Goal: Task Accomplishment & Management: Manage account settings

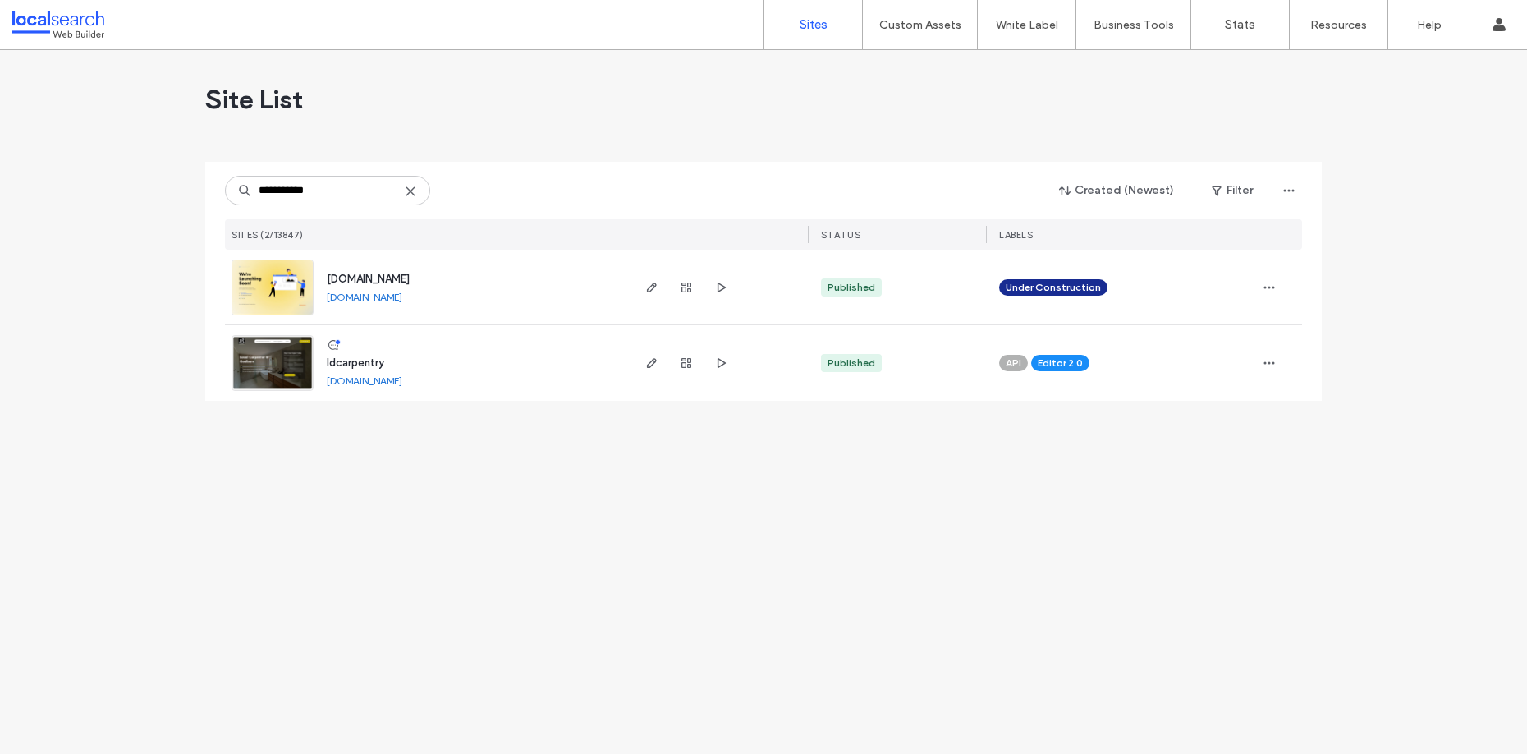
type input "**********"
click at [366, 362] on span "ldcarpentry" at bounding box center [355, 362] width 57 height 12
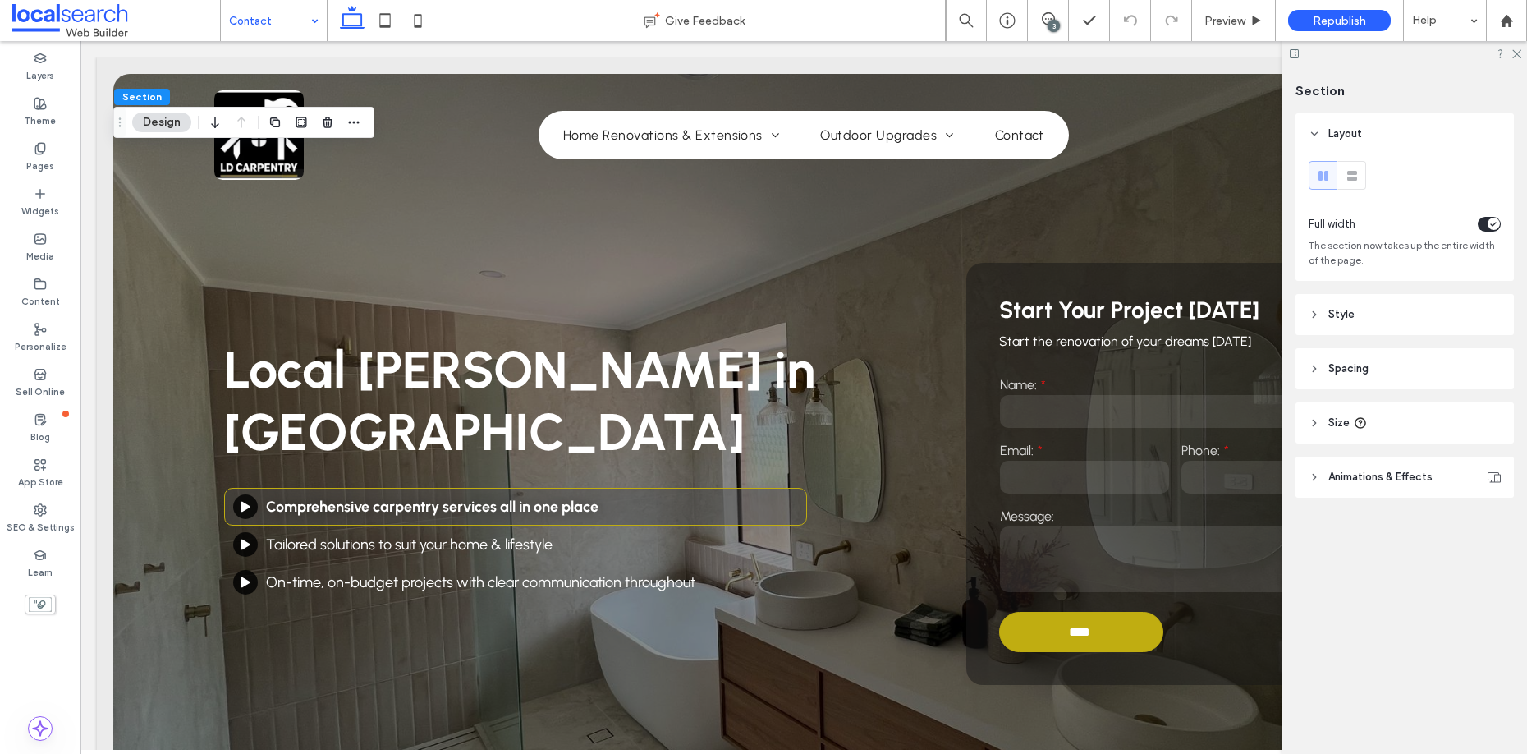
click at [1342, 309] on span "Style" at bounding box center [1341, 314] width 26 height 16
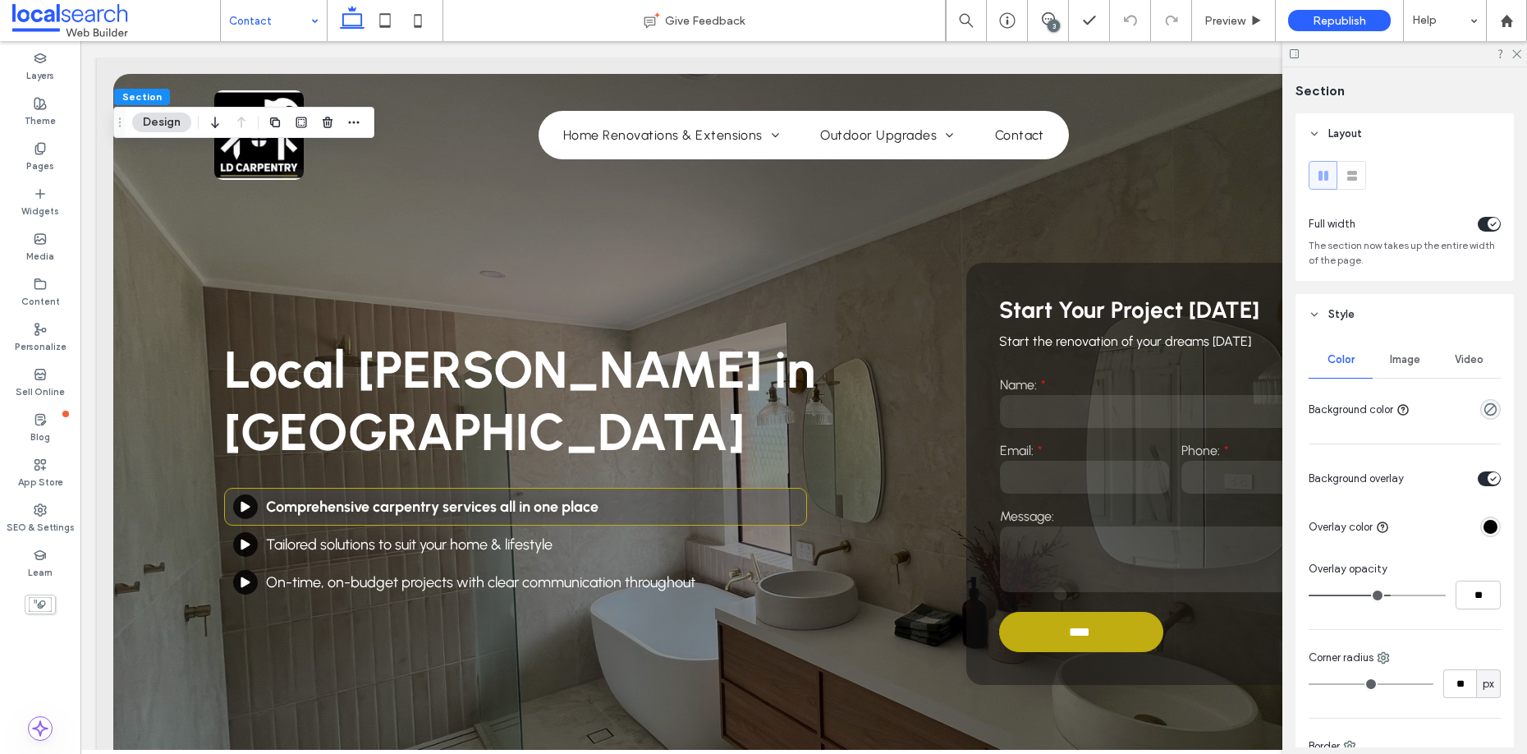
click at [1395, 360] on span "Image" at bounding box center [1405, 359] width 30 height 13
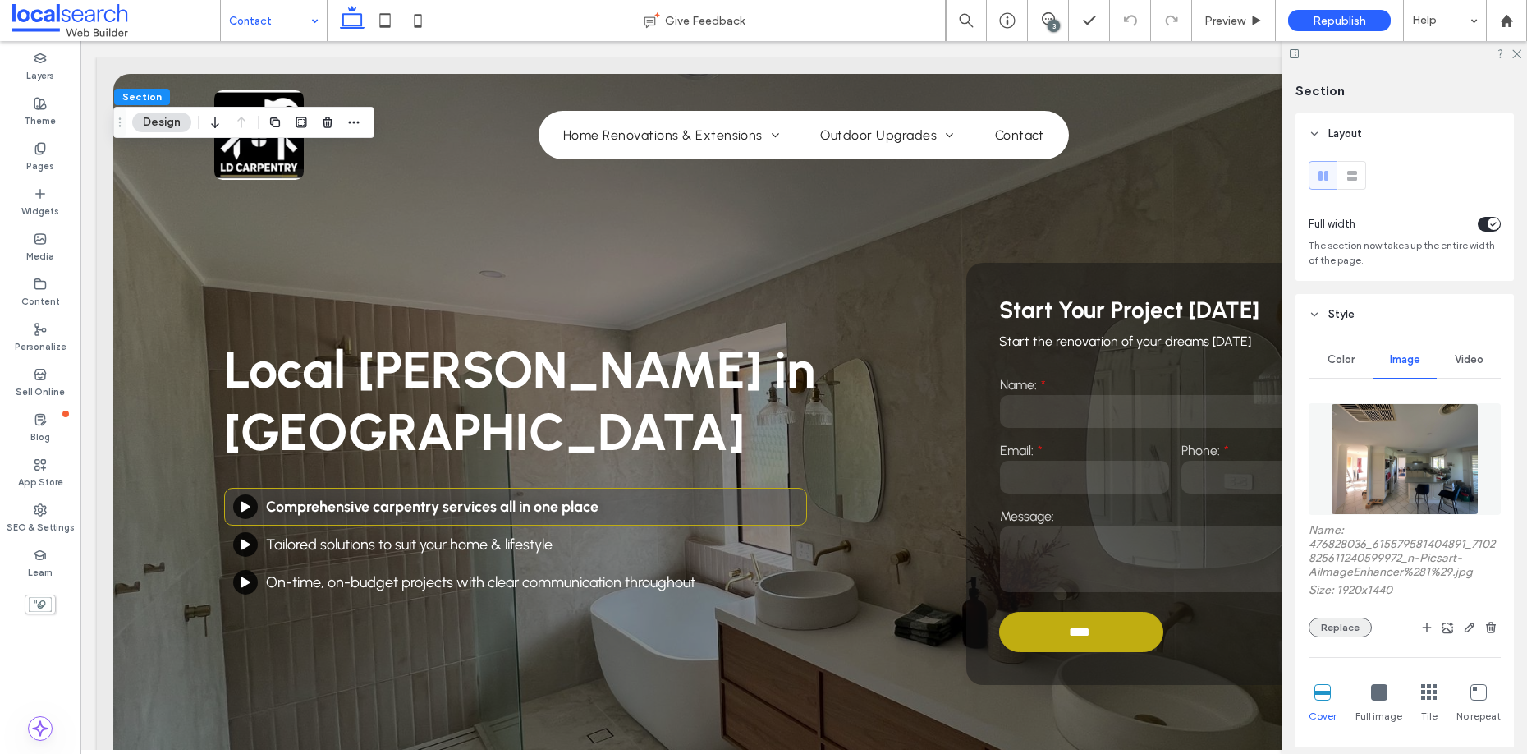
click at [1341, 627] on button "Replace" at bounding box center [1340, 627] width 63 height 20
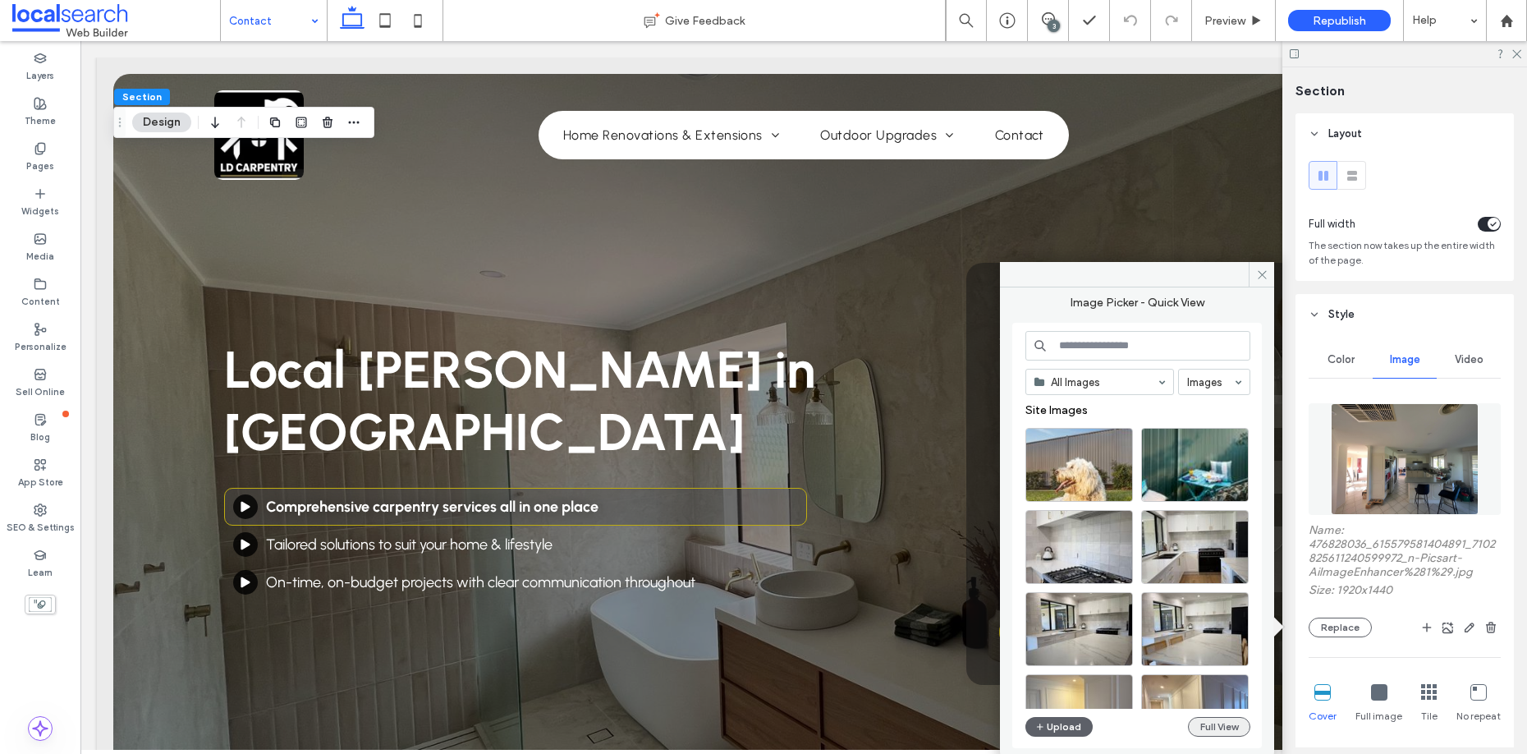
click at [1224, 727] on button "Full View" at bounding box center [1219, 727] width 62 height 20
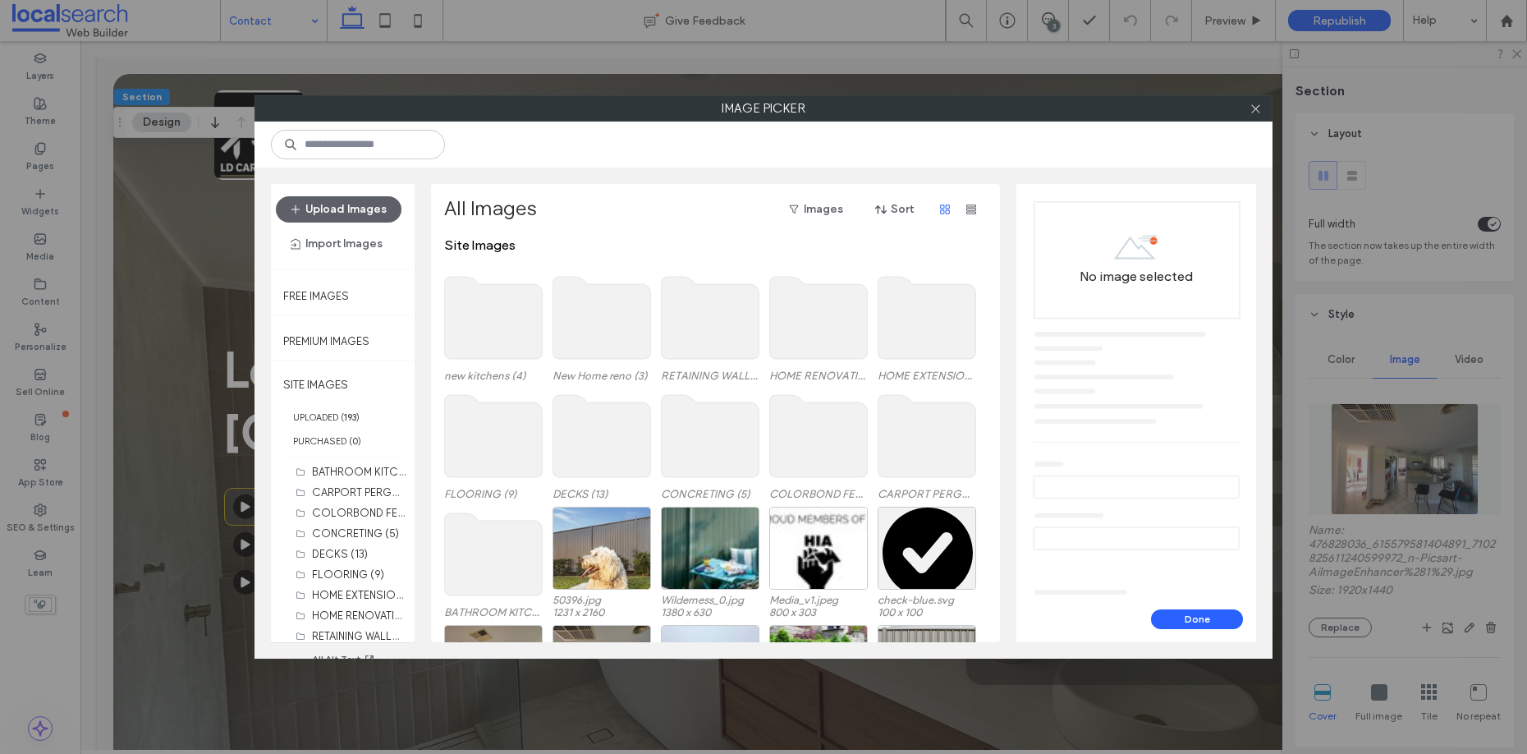
click at [498, 321] on use at bounding box center [494, 318] width 98 height 82
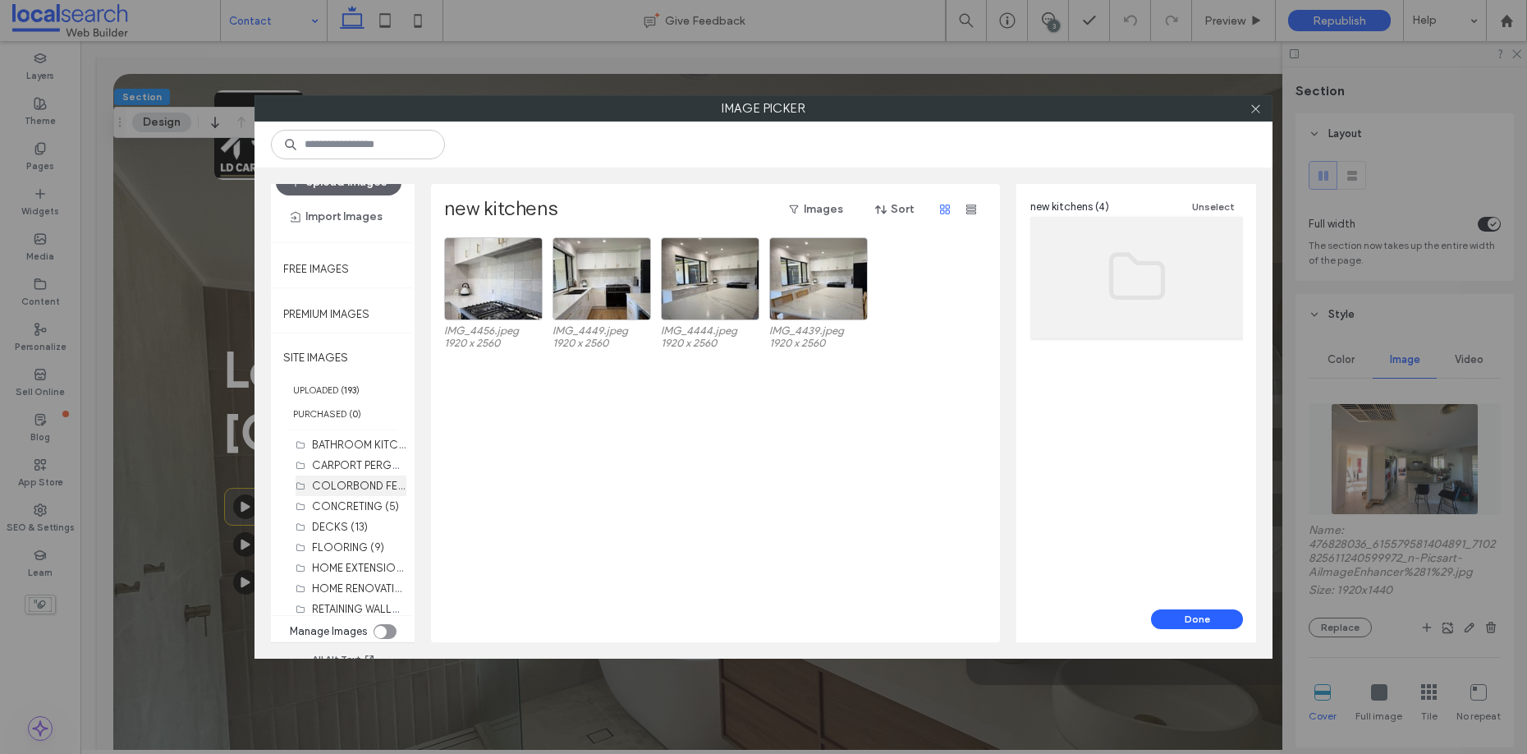
scroll to position [29, 0]
click at [331, 585] on label "HOME RENOVATIONS (7)" at bounding box center [373, 586] width 122 height 16
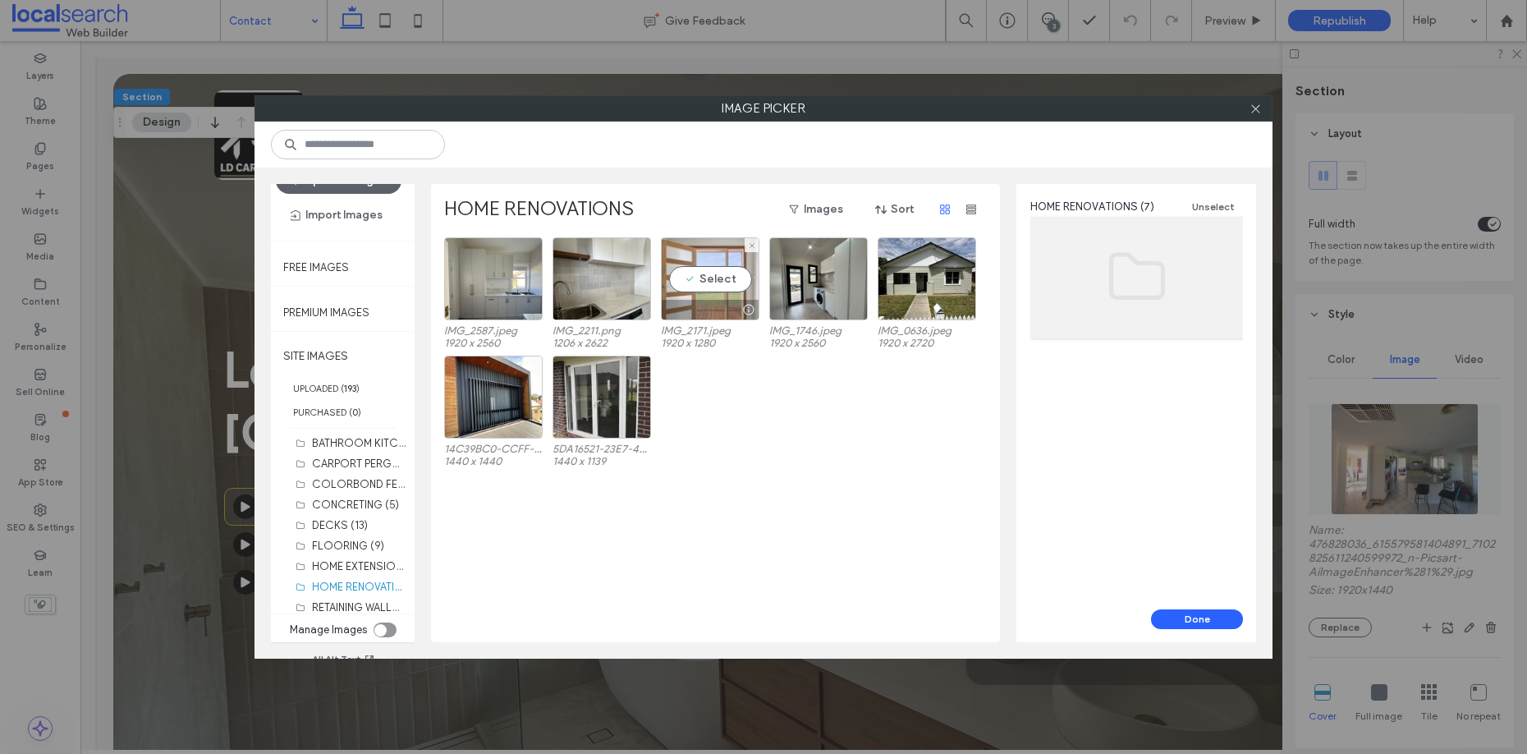
click at [726, 267] on div "Select" at bounding box center [710, 278] width 99 height 83
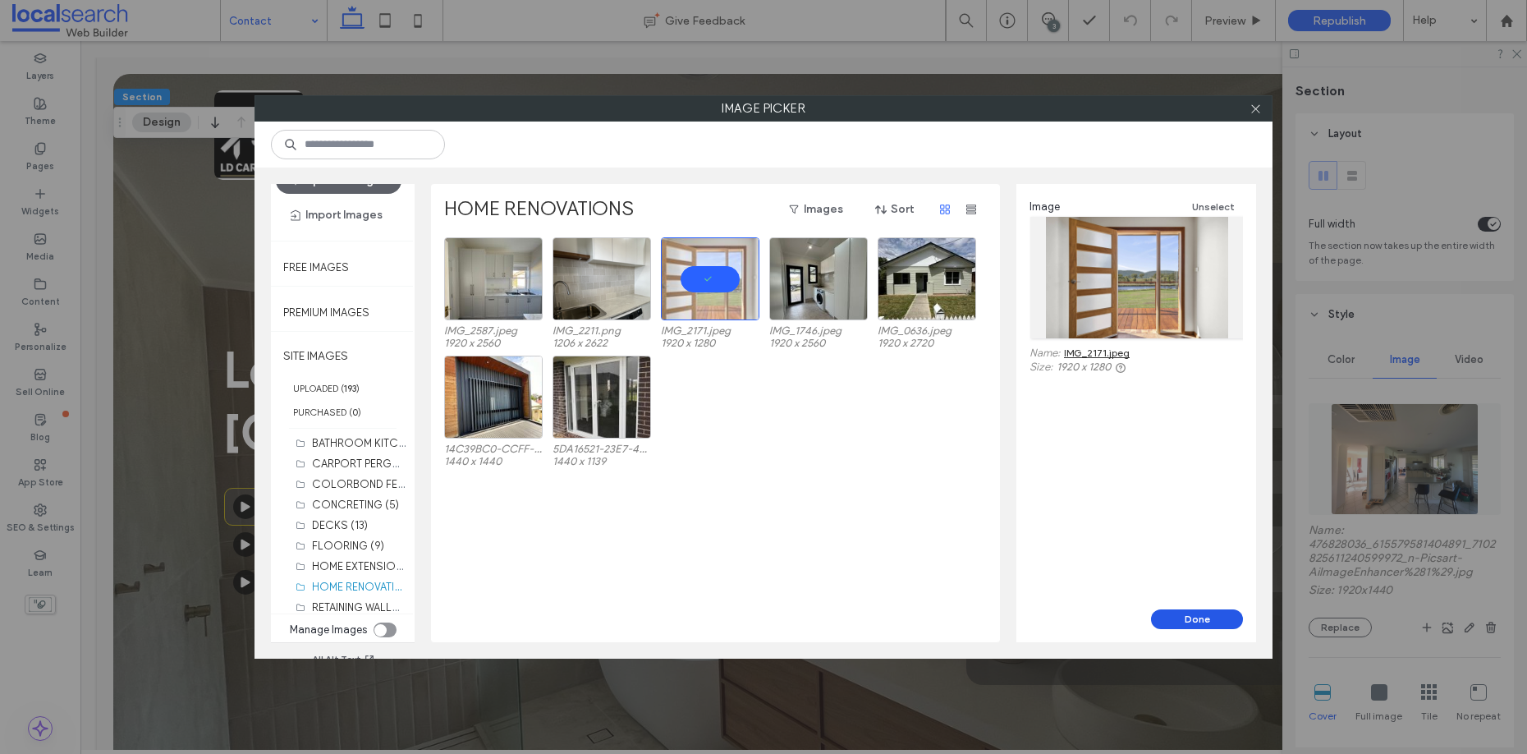
click at [1199, 615] on button "Done" at bounding box center [1197, 619] width 92 height 20
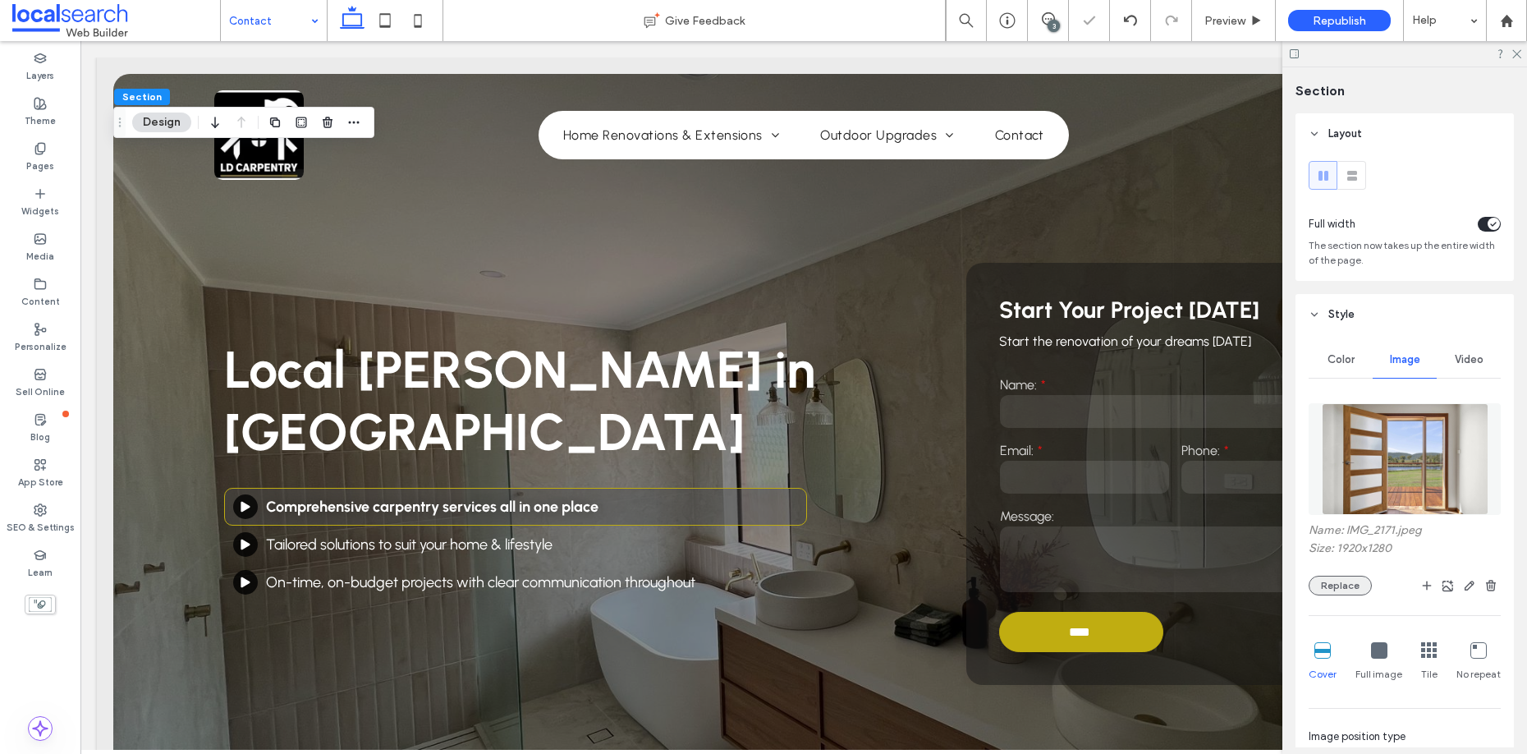
click at [1331, 582] on button "Replace" at bounding box center [1340, 586] width 63 height 20
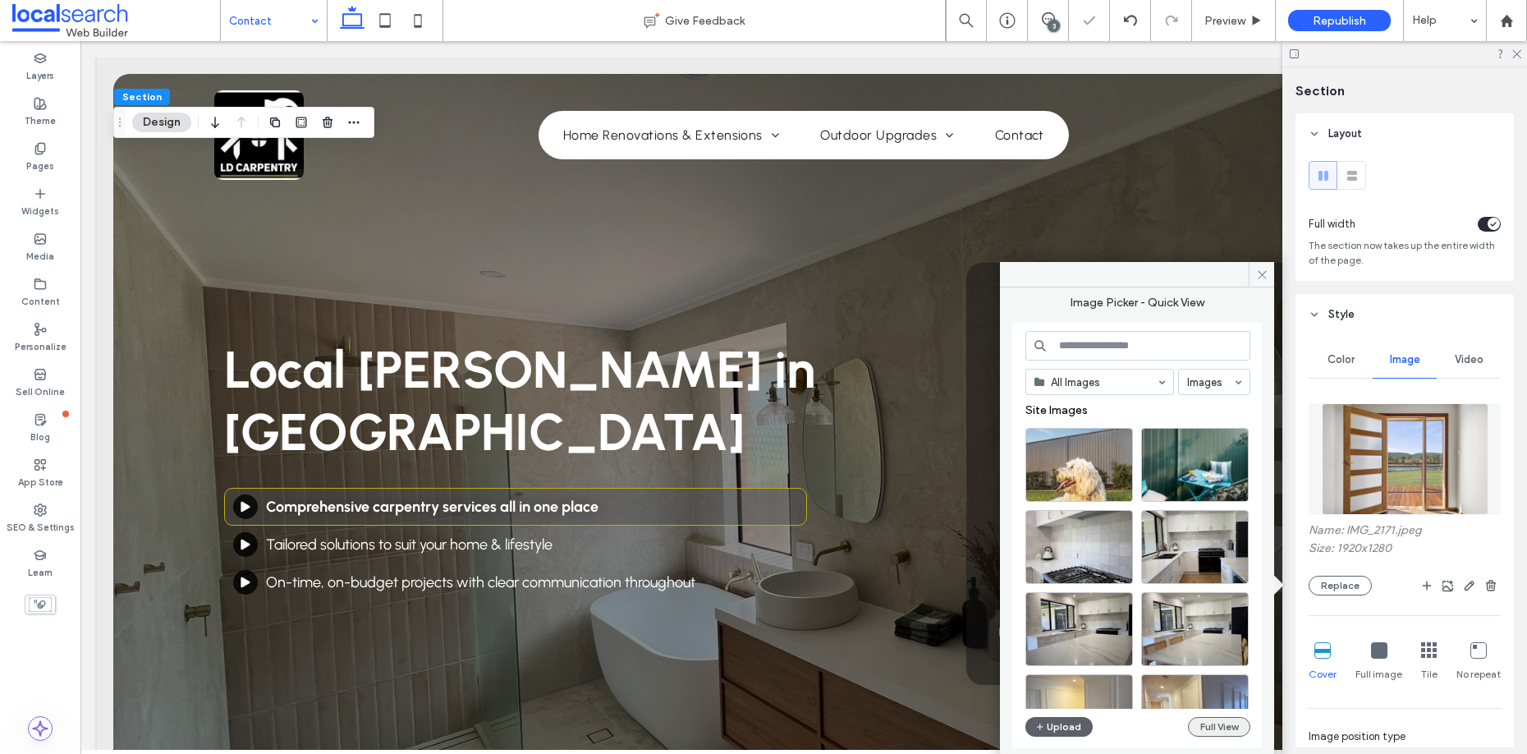
click at [1219, 722] on button "Full View" at bounding box center [1219, 727] width 62 height 20
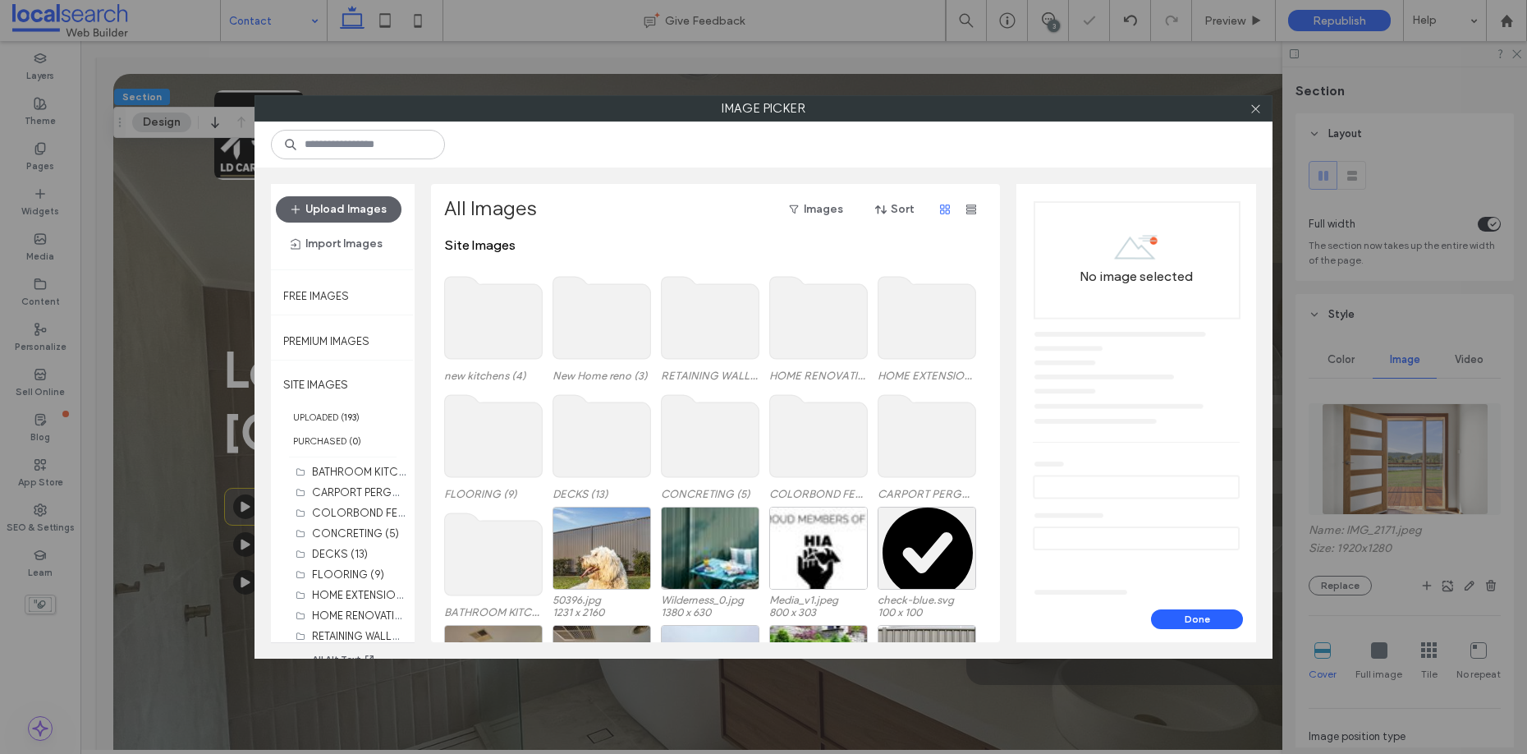
click at [924, 433] on use at bounding box center [927, 436] width 98 height 82
